Goal: Transaction & Acquisition: Book appointment/travel/reservation

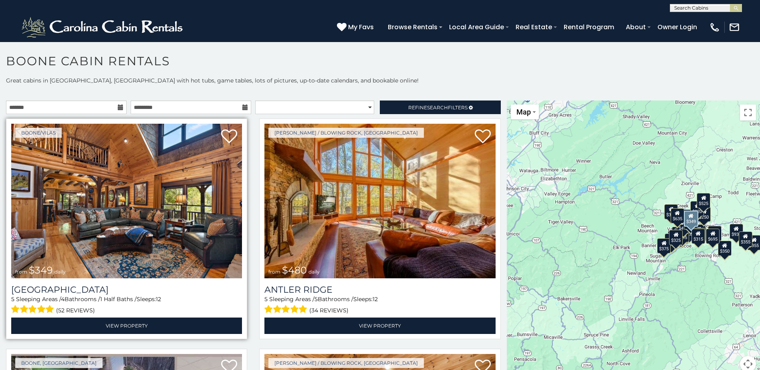
click at [87, 206] on img at bounding box center [126, 201] width 231 height 155
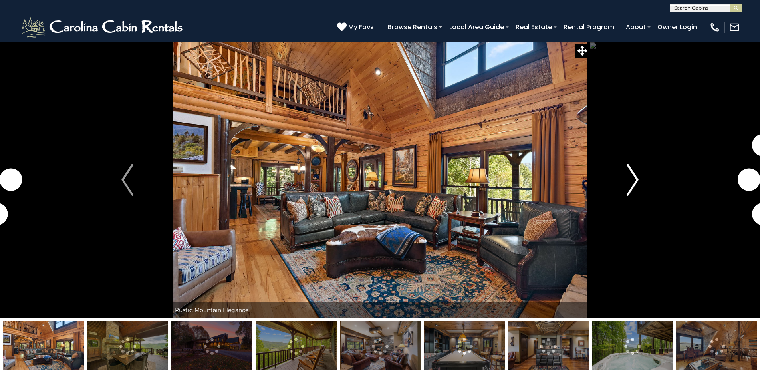
click at [635, 173] on img "Next" at bounding box center [633, 180] width 12 height 32
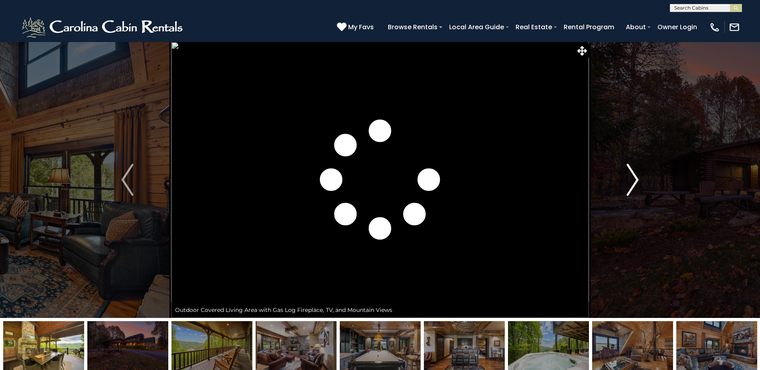
click at [635, 173] on img "Next" at bounding box center [633, 180] width 12 height 32
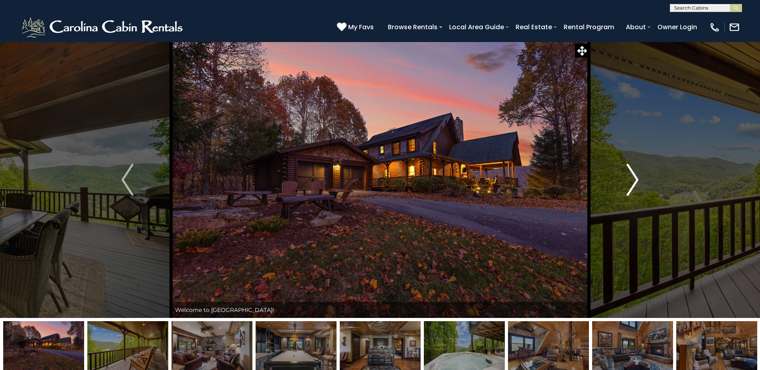
click at [635, 173] on img "Next" at bounding box center [633, 180] width 12 height 32
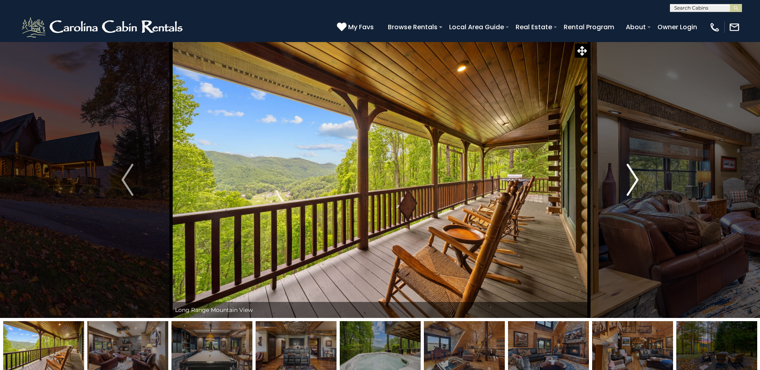
click at [635, 173] on img "Next" at bounding box center [633, 180] width 12 height 32
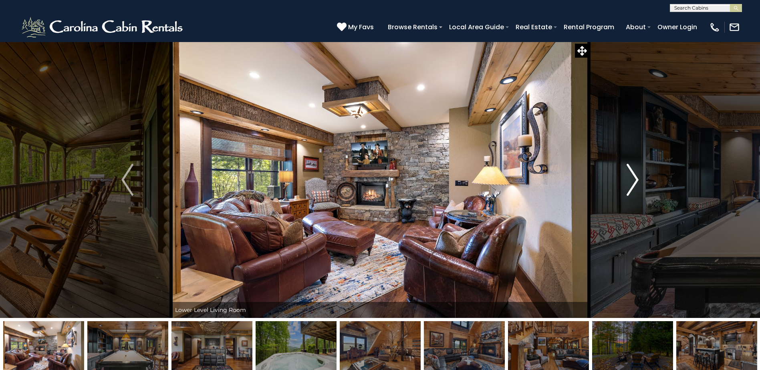
click at [635, 173] on img "Next" at bounding box center [633, 180] width 12 height 32
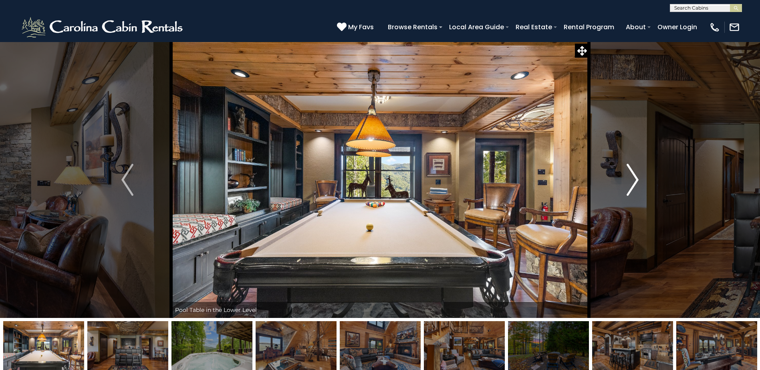
click at [635, 173] on img "Next" at bounding box center [633, 180] width 12 height 32
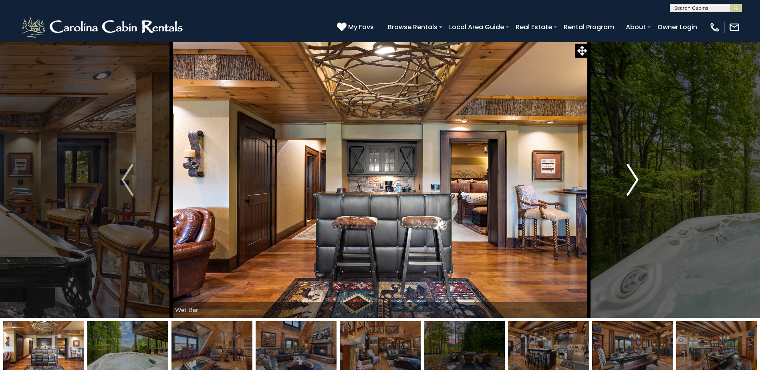
click at [635, 173] on img "Next" at bounding box center [633, 180] width 12 height 32
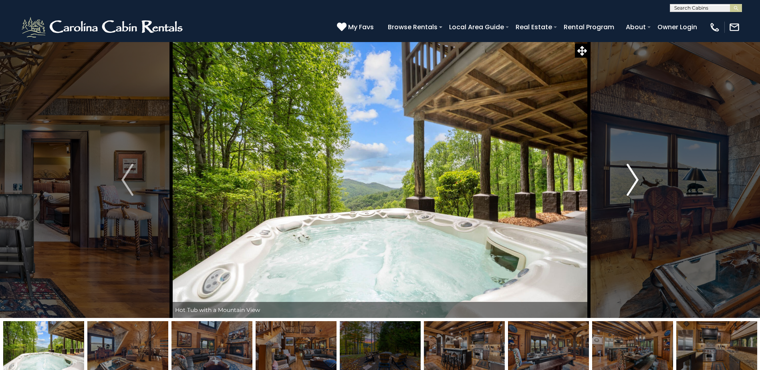
click at [635, 173] on img "Next" at bounding box center [633, 180] width 12 height 32
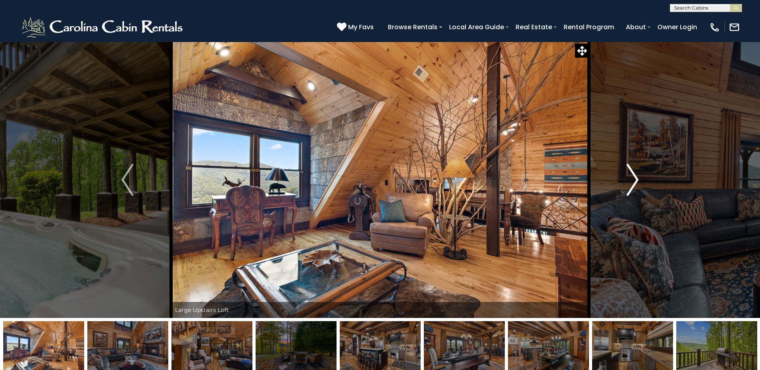
click at [635, 173] on img "Next" at bounding box center [633, 180] width 12 height 32
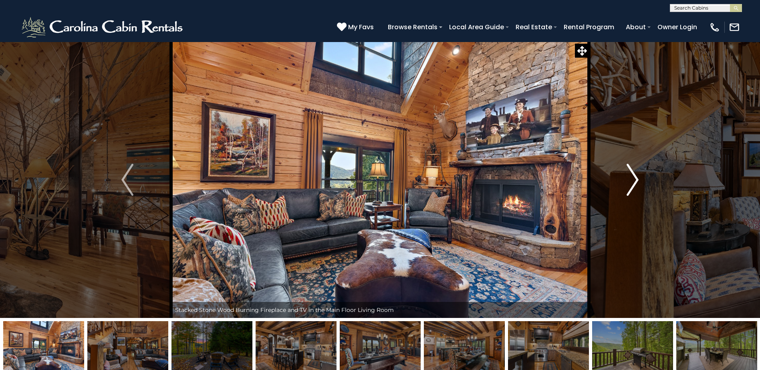
click at [635, 173] on img "Next" at bounding box center [633, 180] width 12 height 32
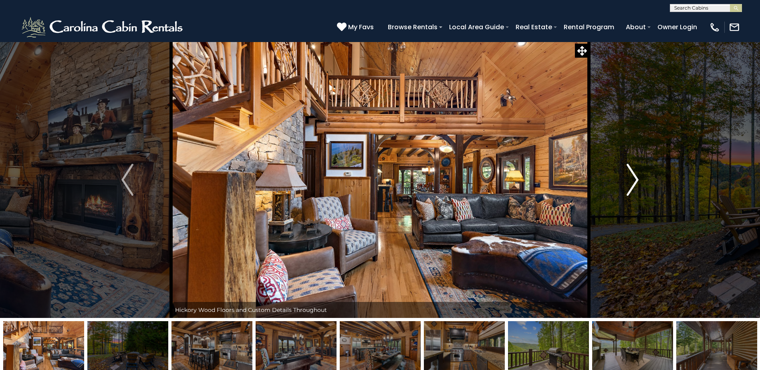
click at [635, 173] on img "Next" at bounding box center [633, 180] width 12 height 32
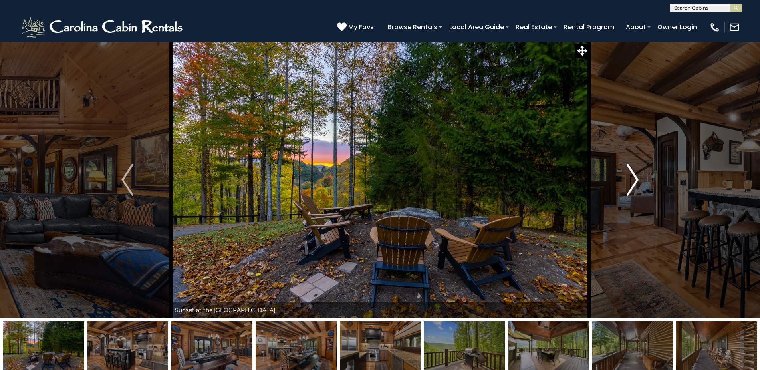
click at [635, 173] on img "Next" at bounding box center [633, 180] width 12 height 32
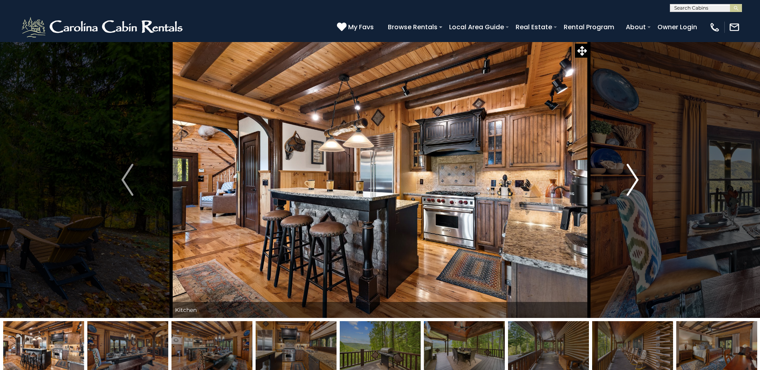
click at [635, 173] on img "Next" at bounding box center [633, 180] width 12 height 32
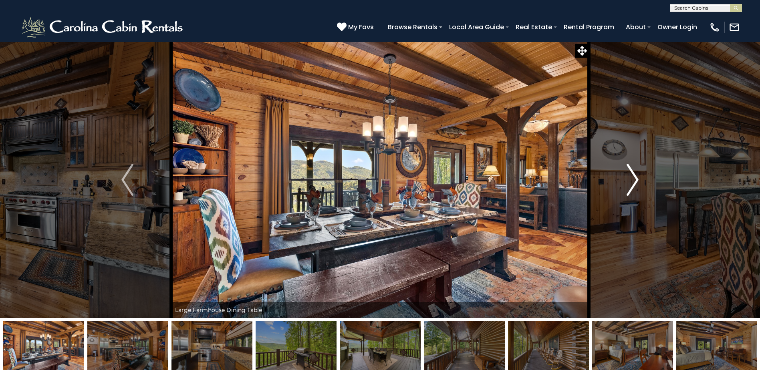
click at [635, 173] on img "Next" at bounding box center [633, 180] width 12 height 32
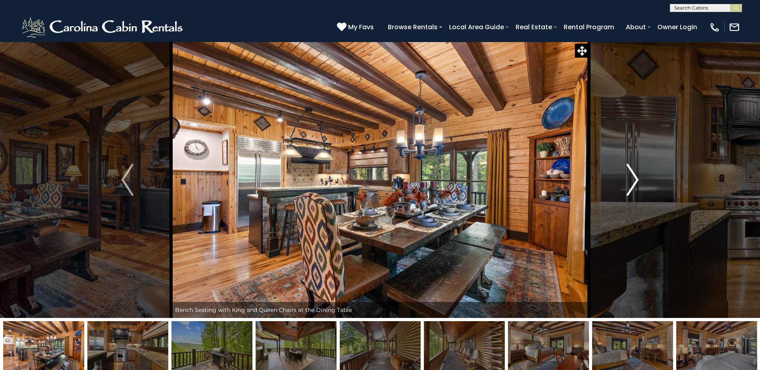
click at [635, 173] on img "Next" at bounding box center [633, 180] width 12 height 32
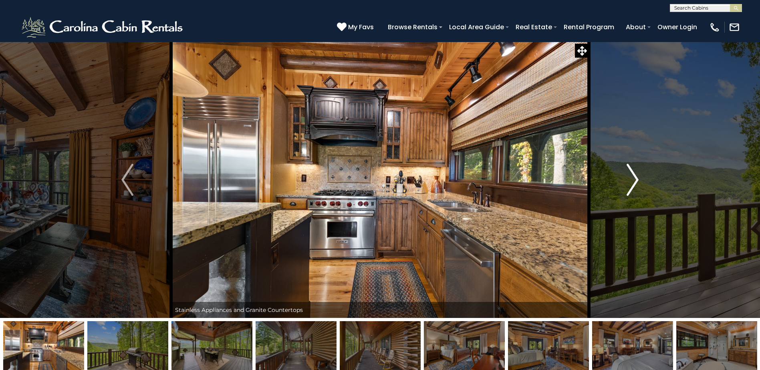
click at [635, 173] on img "Next" at bounding box center [633, 180] width 12 height 32
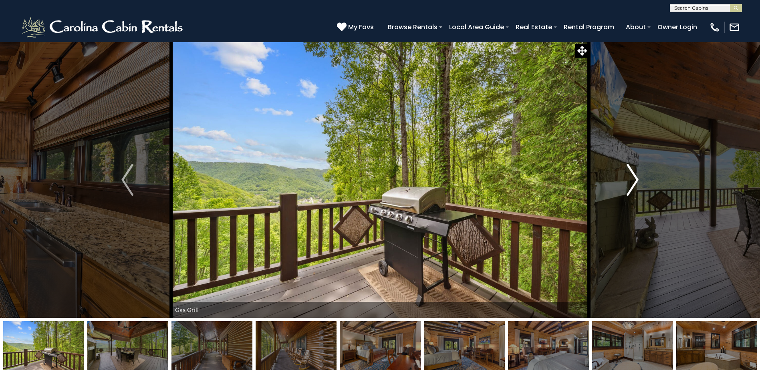
click at [635, 173] on img "Next" at bounding box center [633, 180] width 12 height 32
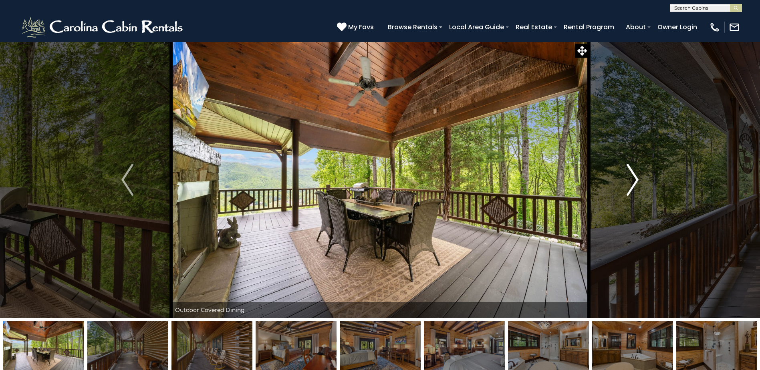
click at [635, 173] on img "Next" at bounding box center [633, 180] width 12 height 32
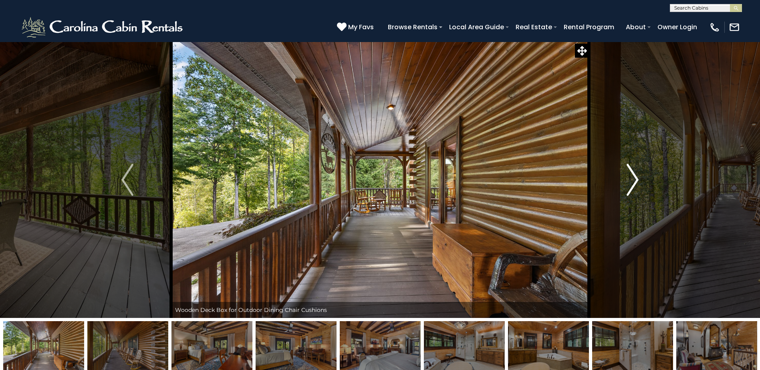
click at [635, 173] on img "Next" at bounding box center [633, 180] width 12 height 32
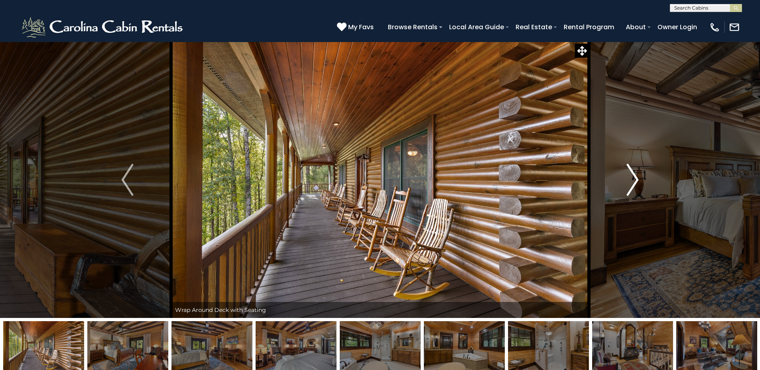
click at [635, 173] on img "Next" at bounding box center [633, 180] width 12 height 32
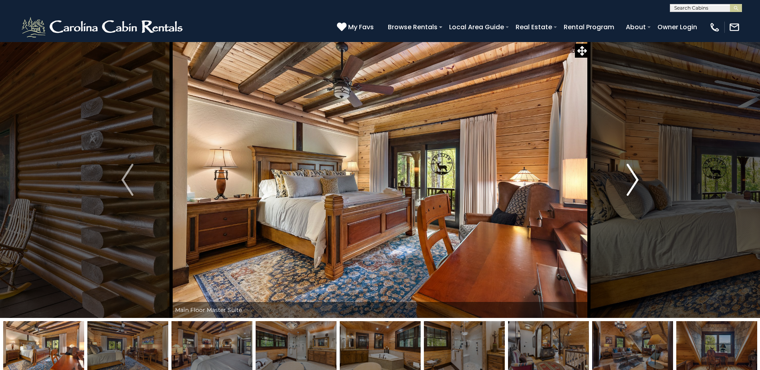
click at [635, 173] on img "Next" at bounding box center [633, 180] width 12 height 32
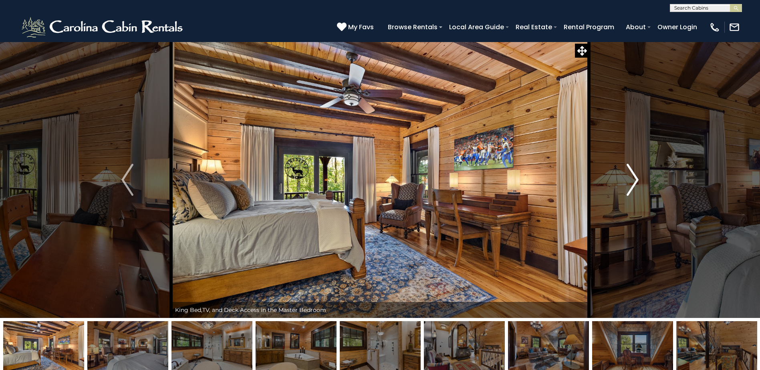
click at [635, 173] on img "Next" at bounding box center [633, 180] width 12 height 32
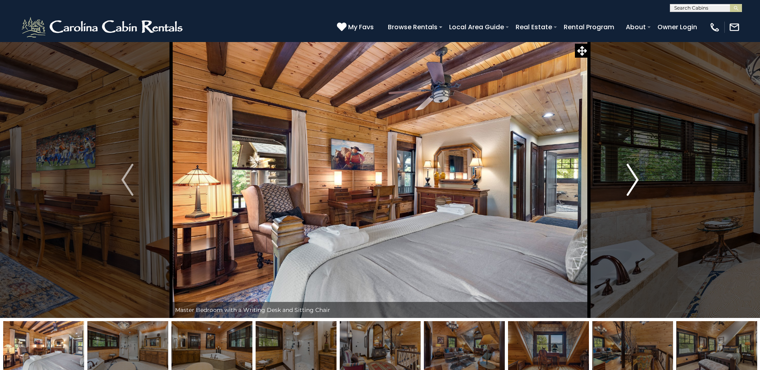
click at [635, 173] on img "Next" at bounding box center [633, 180] width 12 height 32
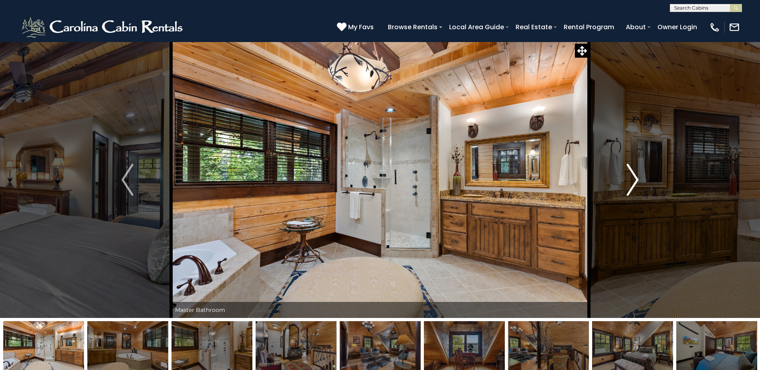
click at [635, 173] on img "Next" at bounding box center [633, 180] width 12 height 32
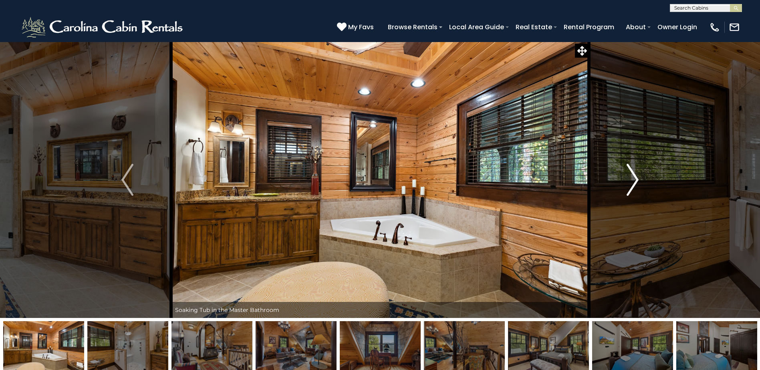
click at [635, 173] on img "Next" at bounding box center [633, 180] width 12 height 32
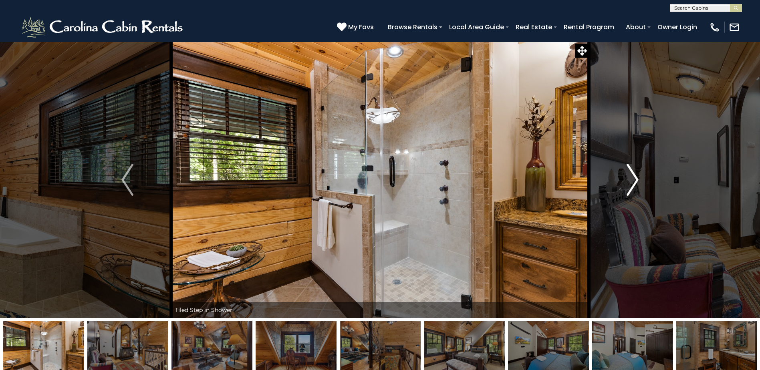
click at [635, 173] on img "Next" at bounding box center [633, 180] width 12 height 32
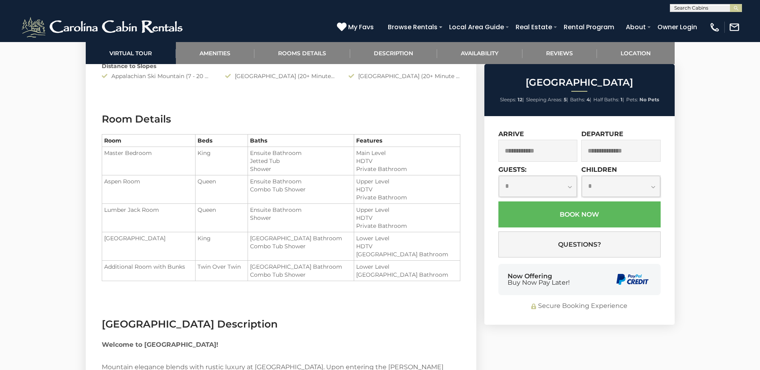
scroll to position [1243, 0]
